Goal: Navigation & Orientation: Find specific page/section

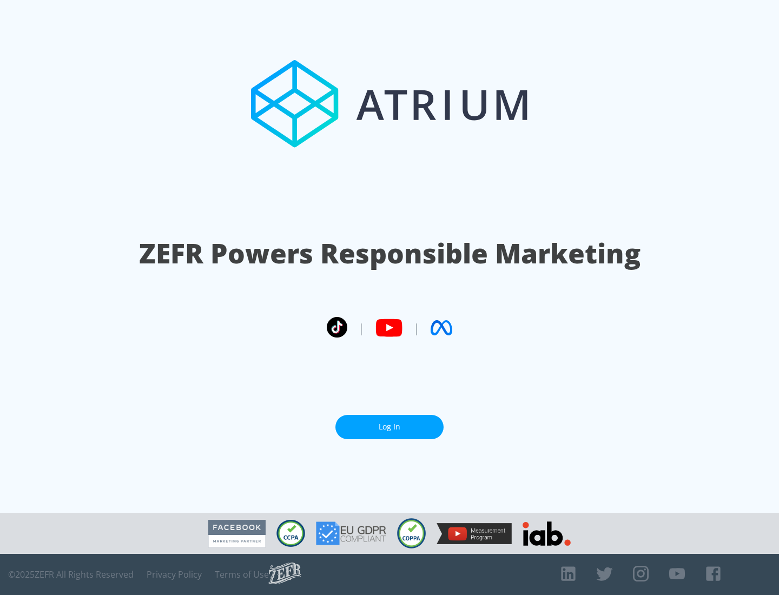
click at [390, 427] on link "Log In" at bounding box center [390, 427] width 108 height 24
